Goal: Check status: Check status

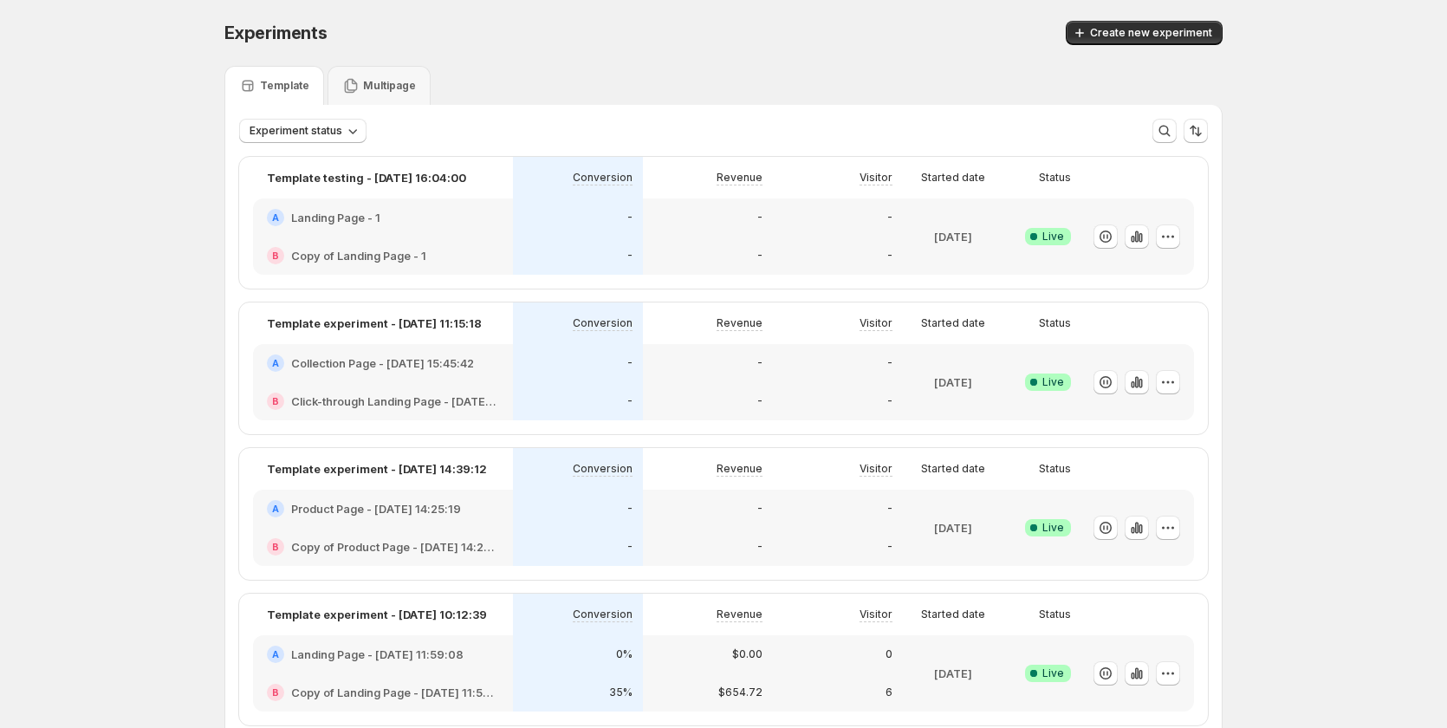
click at [727, 236] on div "-" at bounding box center [708, 217] width 130 height 38
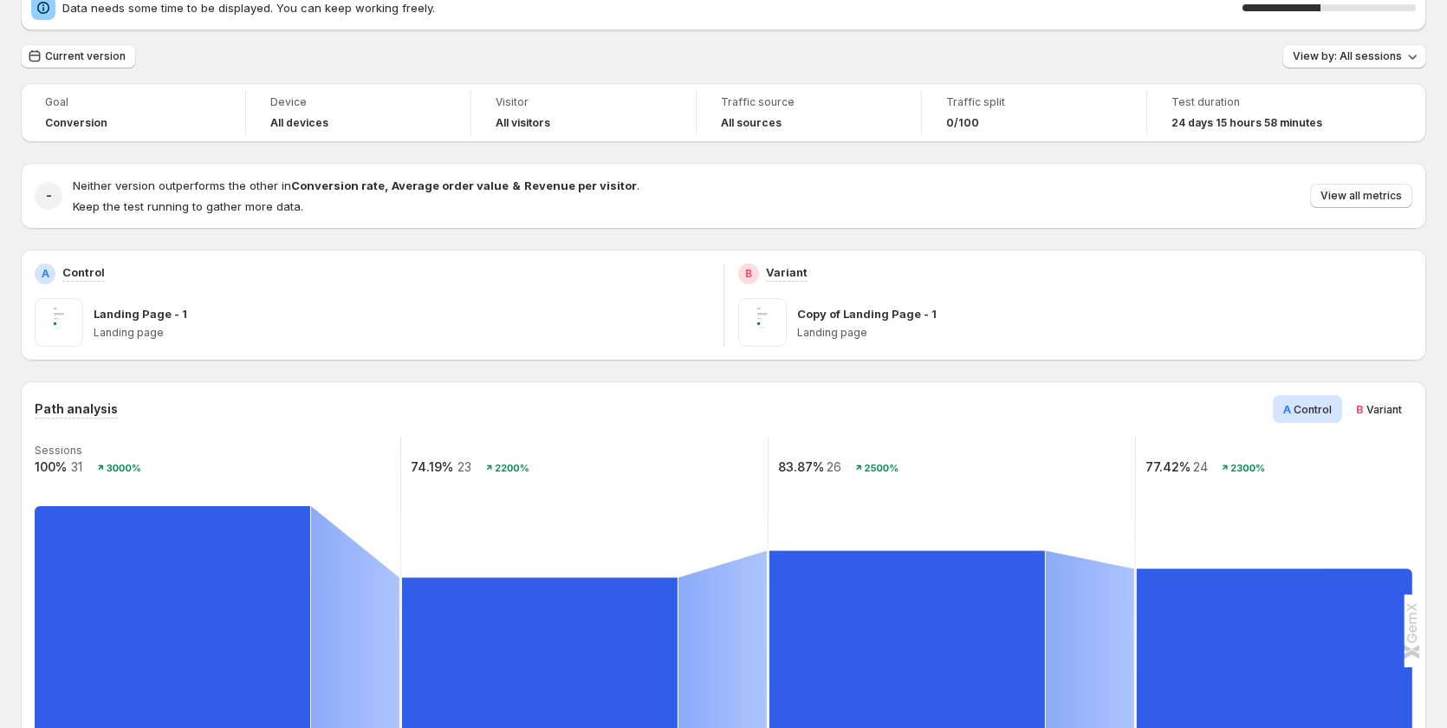
scroll to position [173, 0]
